Goal: Information Seeking & Learning: Learn about a topic

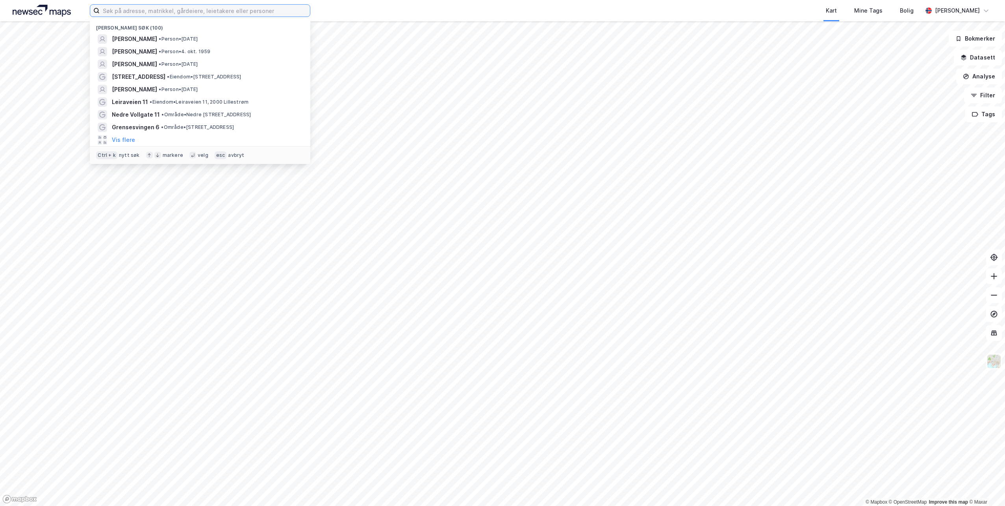
click at [291, 9] on input at bounding box center [205, 11] width 210 height 12
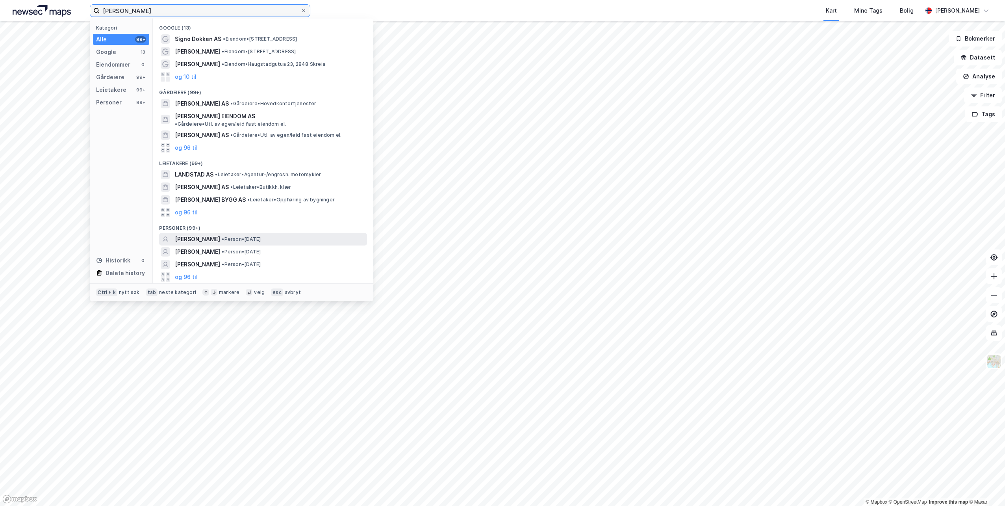
type input "[PERSON_NAME]"
click at [261, 236] on span "• Person • [DATE]" at bounding box center [241, 239] width 39 height 6
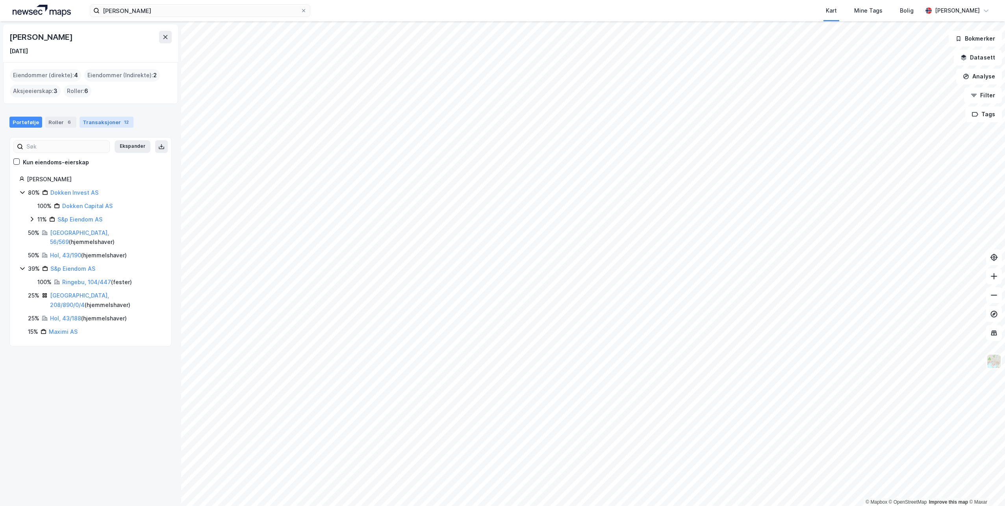
click at [111, 126] on div "Transaksjoner 12" at bounding box center [107, 122] width 54 height 11
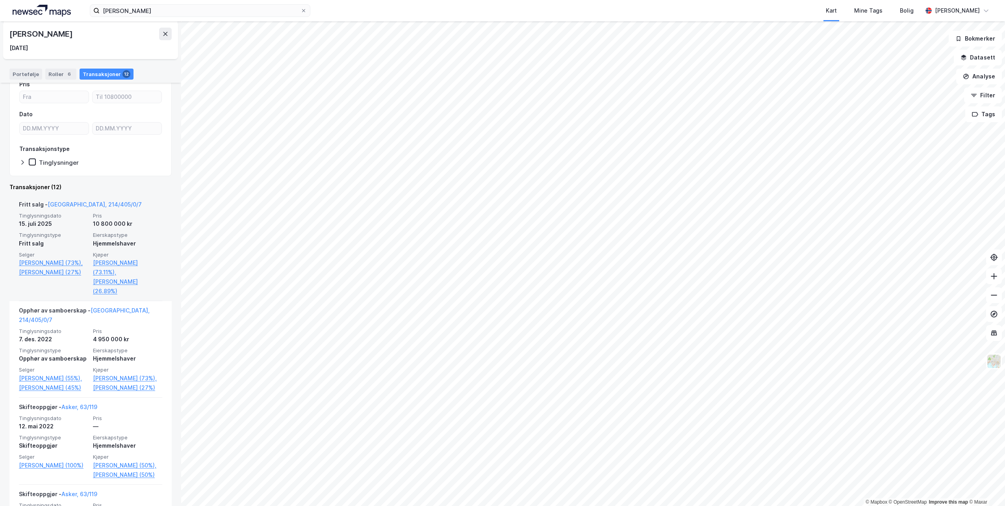
scroll to position [79, 0]
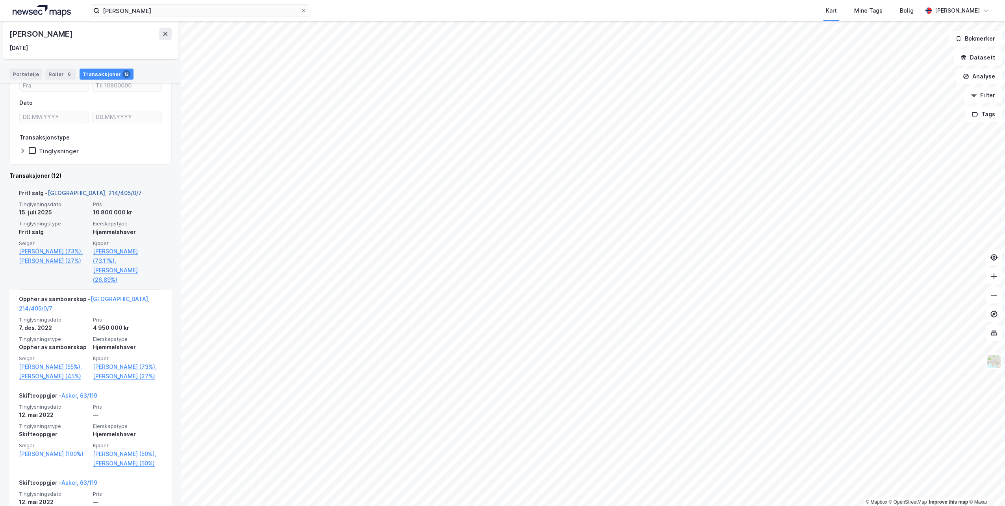
click at [78, 191] on link "[GEOGRAPHIC_DATA], 214/405/0/7" at bounding box center [95, 192] width 94 height 7
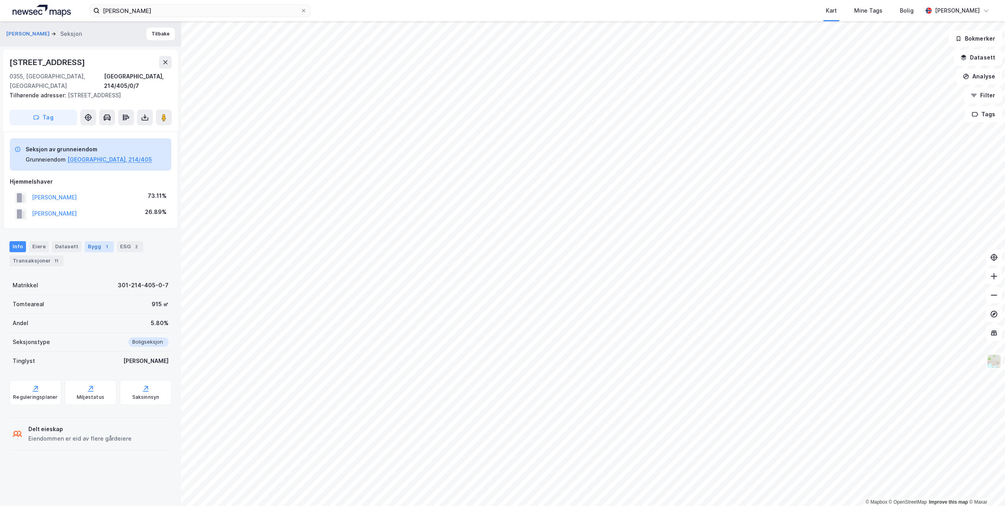
click at [98, 241] on div "Bygg 1" at bounding box center [99, 246] width 29 height 11
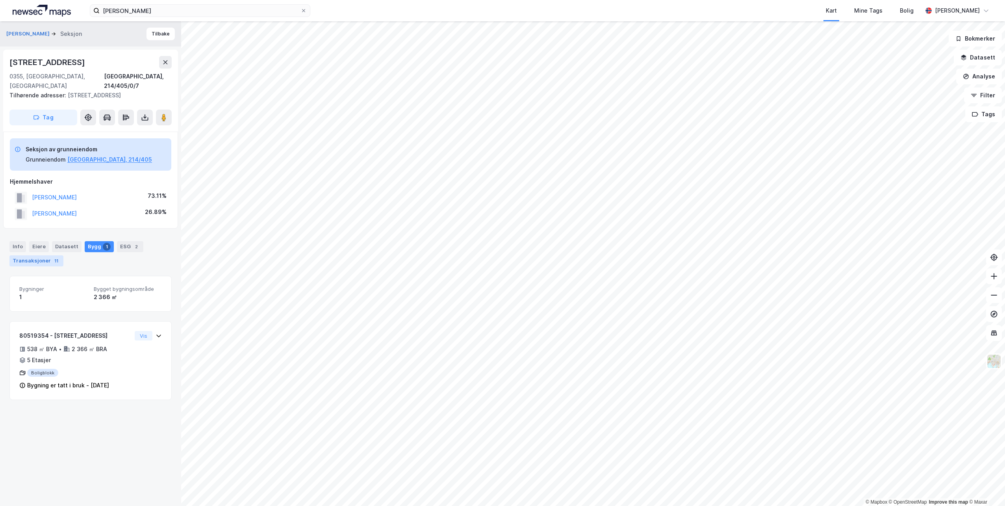
click at [41, 255] on div "Transaksjoner 11" at bounding box center [36, 260] width 54 height 11
click at [33, 30] on div "[PERSON_NAME] Seksjon" at bounding box center [47, 33] width 82 height 9
click at [33, 31] on button "[PERSON_NAME]" at bounding box center [28, 34] width 45 height 8
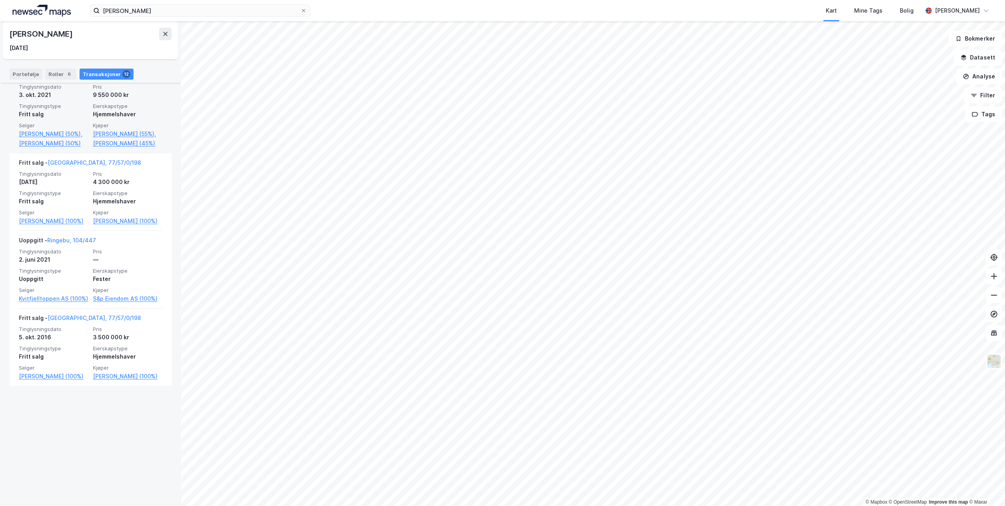
scroll to position [980, 0]
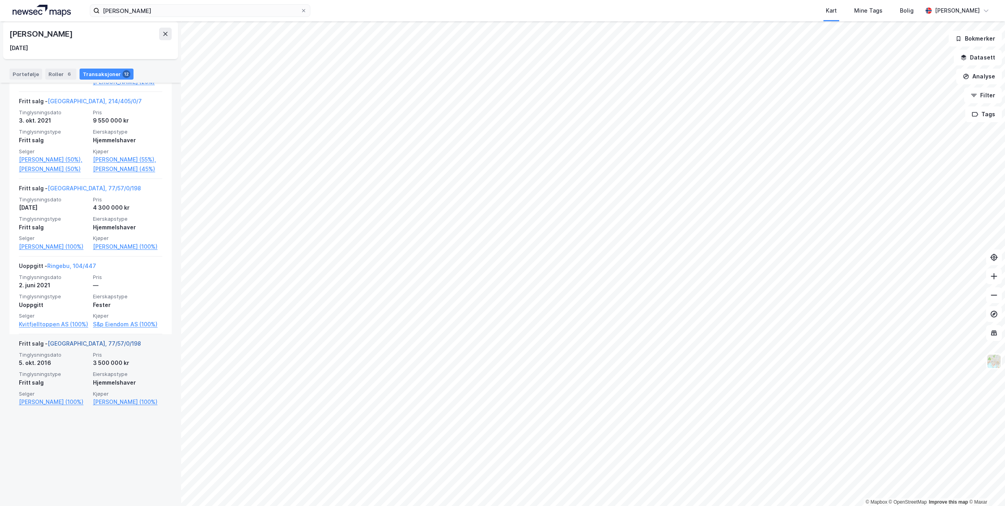
click at [66, 347] on link "[GEOGRAPHIC_DATA], 77/57/0/198" at bounding box center [94, 343] width 93 height 7
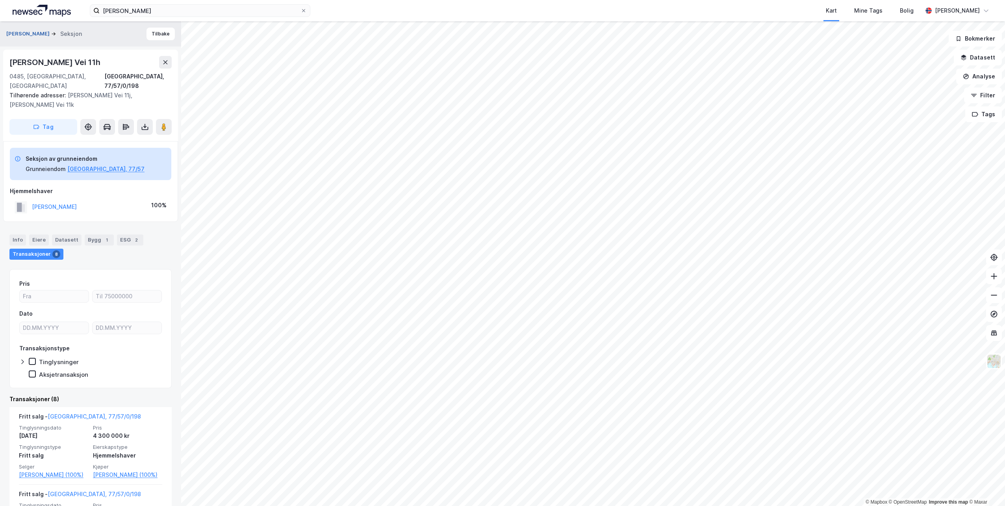
click at [32, 35] on button "[PERSON_NAME]" at bounding box center [28, 34] width 45 height 8
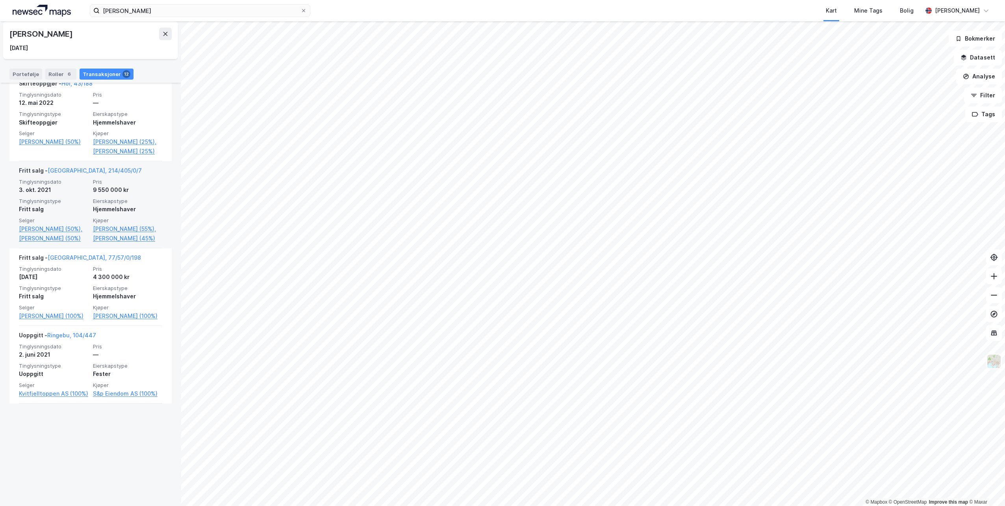
scroll to position [862, 0]
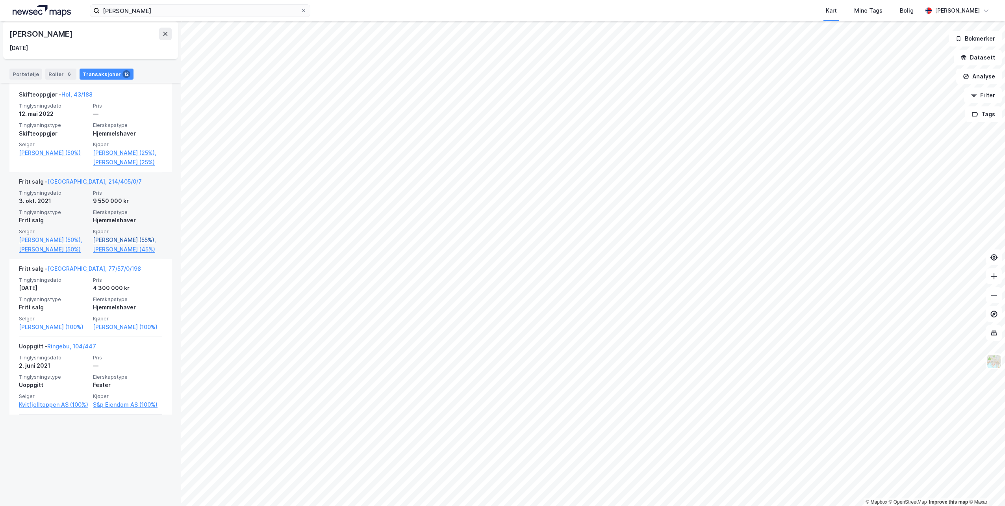
click at [111, 245] on link "[PERSON_NAME] (55%)," at bounding box center [127, 239] width 69 height 9
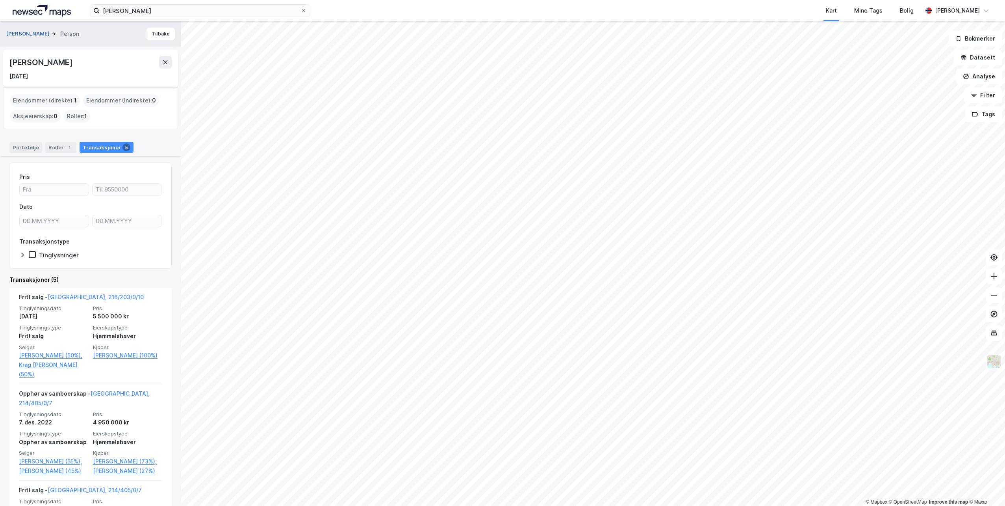
click at [33, 31] on button "[PERSON_NAME]" at bounding box center [28, 34] width 45 height 8
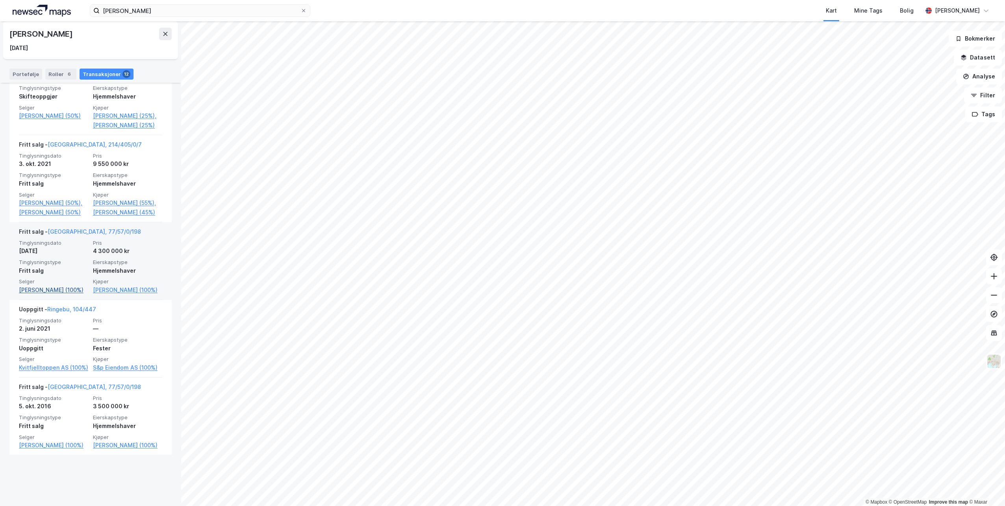
scroll to position [980, 0]
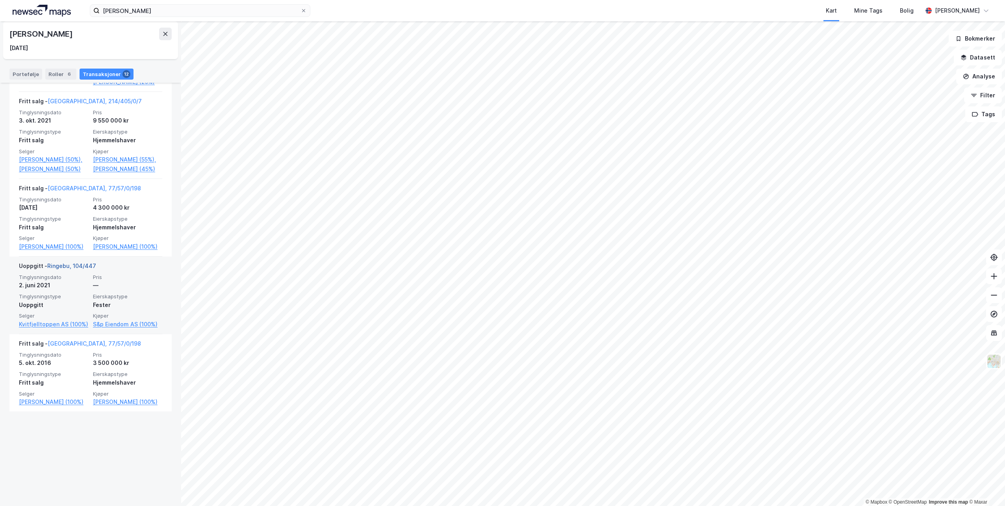
click at [70, 269] on link "Ringebu, 104/447" at bounding box center [71, 265] width 49 height 7
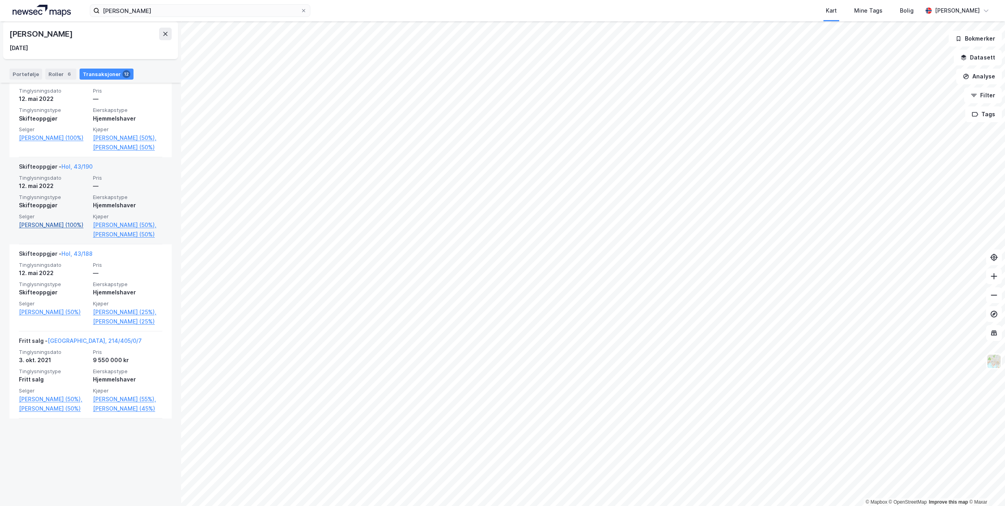
scroll to position [626, 0]
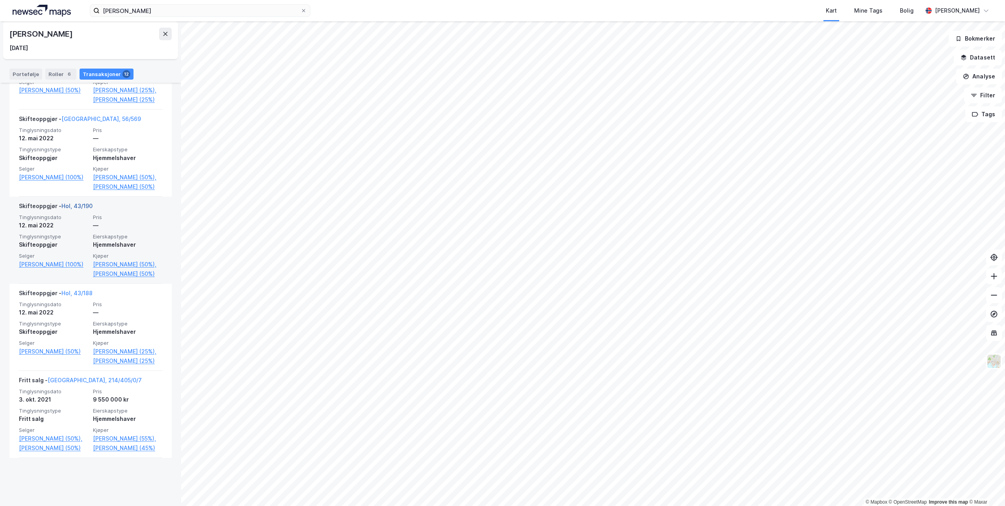
click at [78, 209] on link "Hol, 43/190" at bounding box center [76, 205] width 31 height 7
